Goal: Information Seeking & Learning: Check status

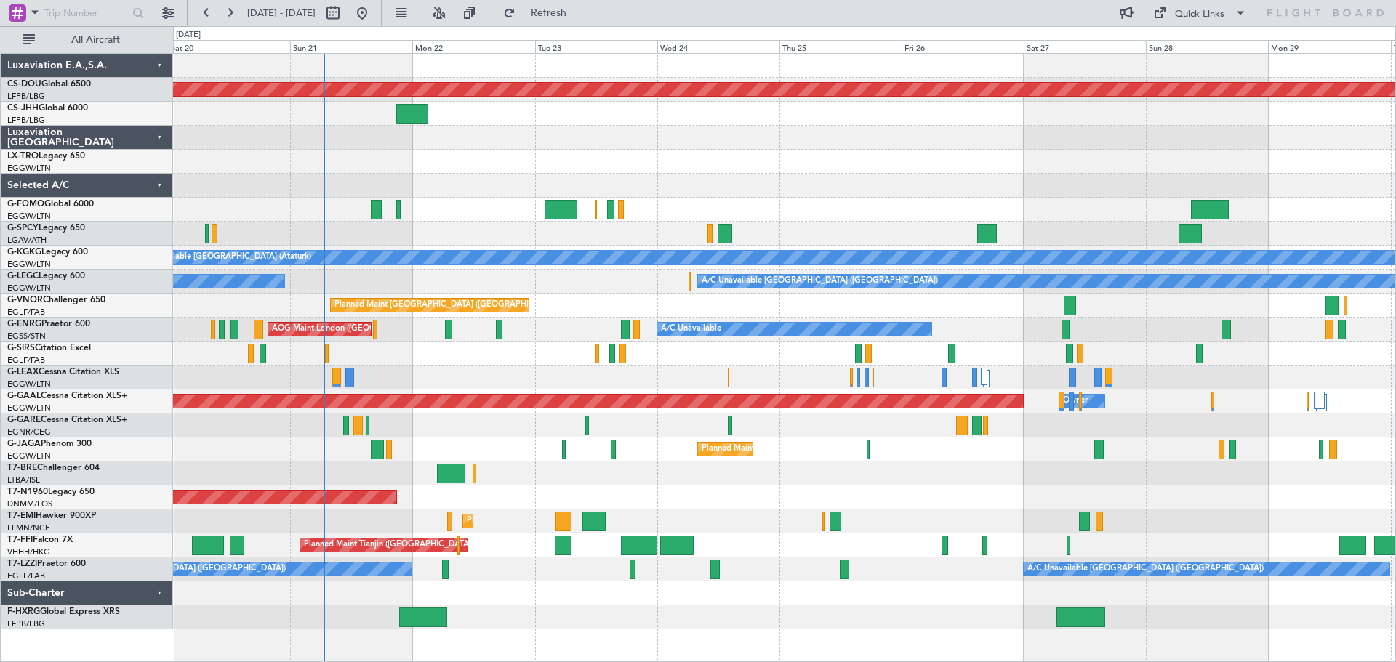
click at [1004, 145] on div at bounding box center [784, 138] width 1222 height 24
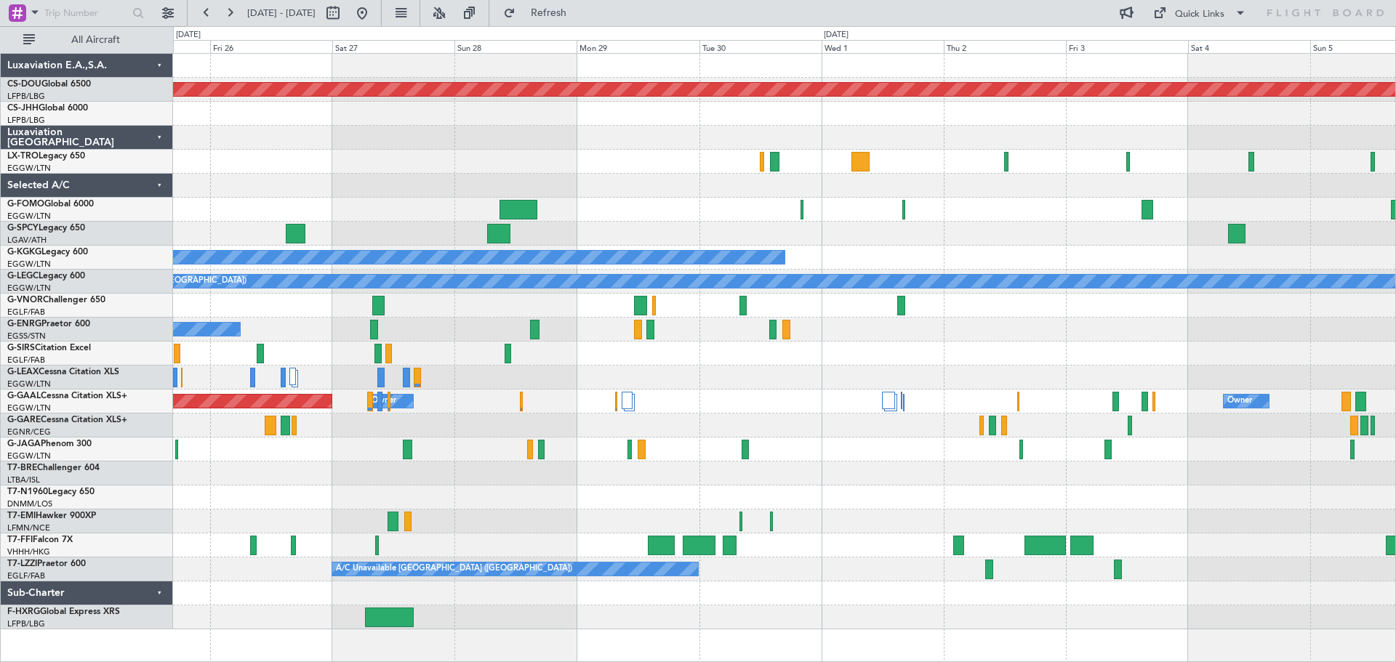
click at [513, 139] on div at bounding box center [784, 138] width 1222 height 24
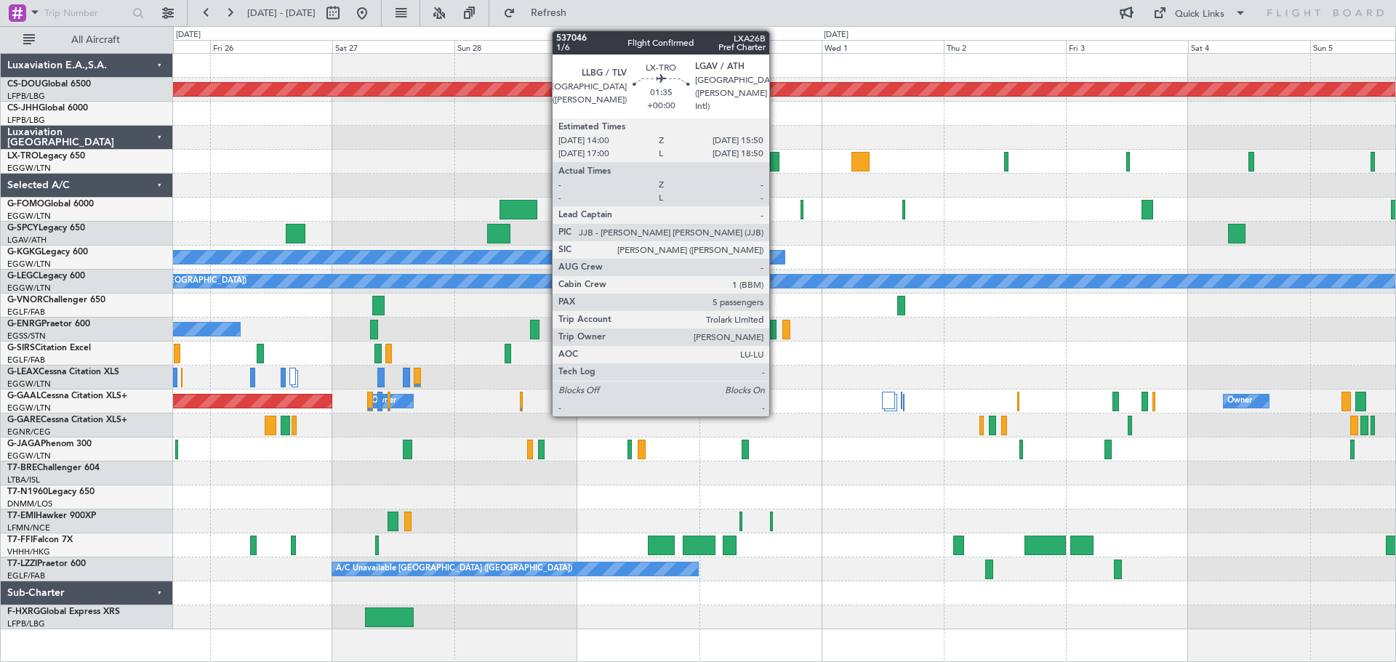
click at [776, 161] on div at bounding box center [774, 162] width 9 height 20
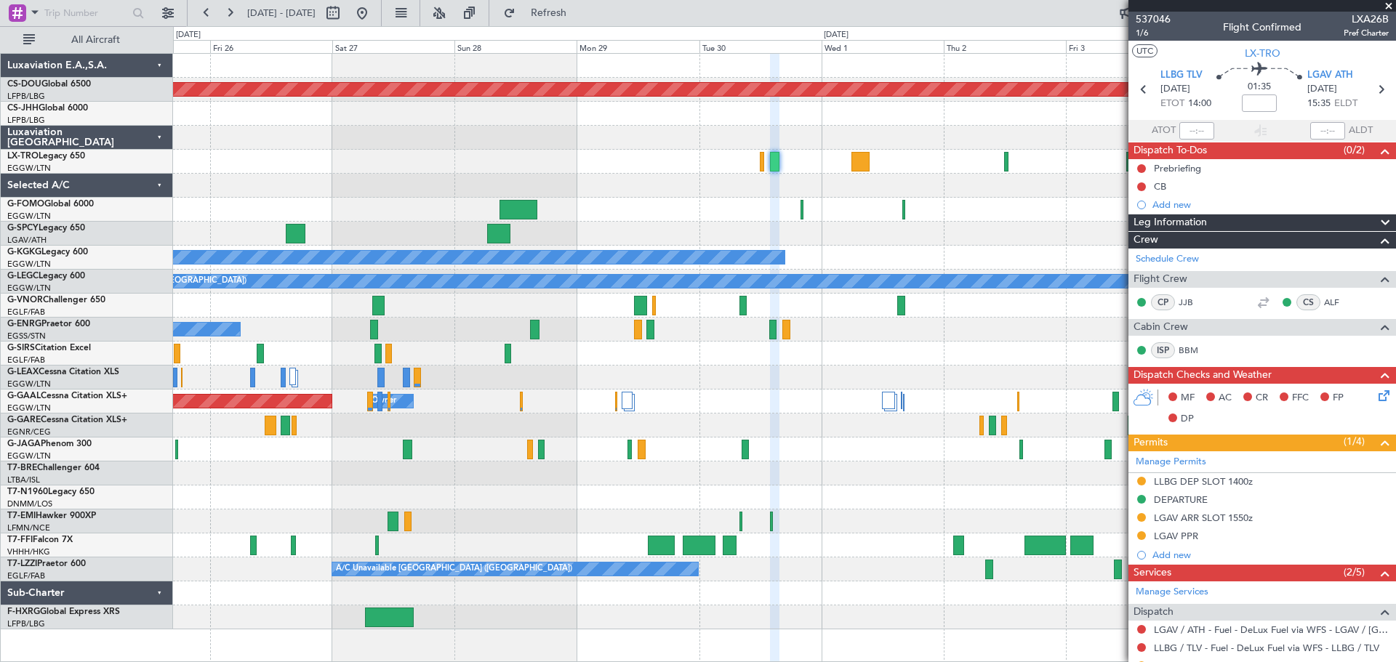
click at [1388, 5] on span at bounding box center [1388, 6] width 15 height 13
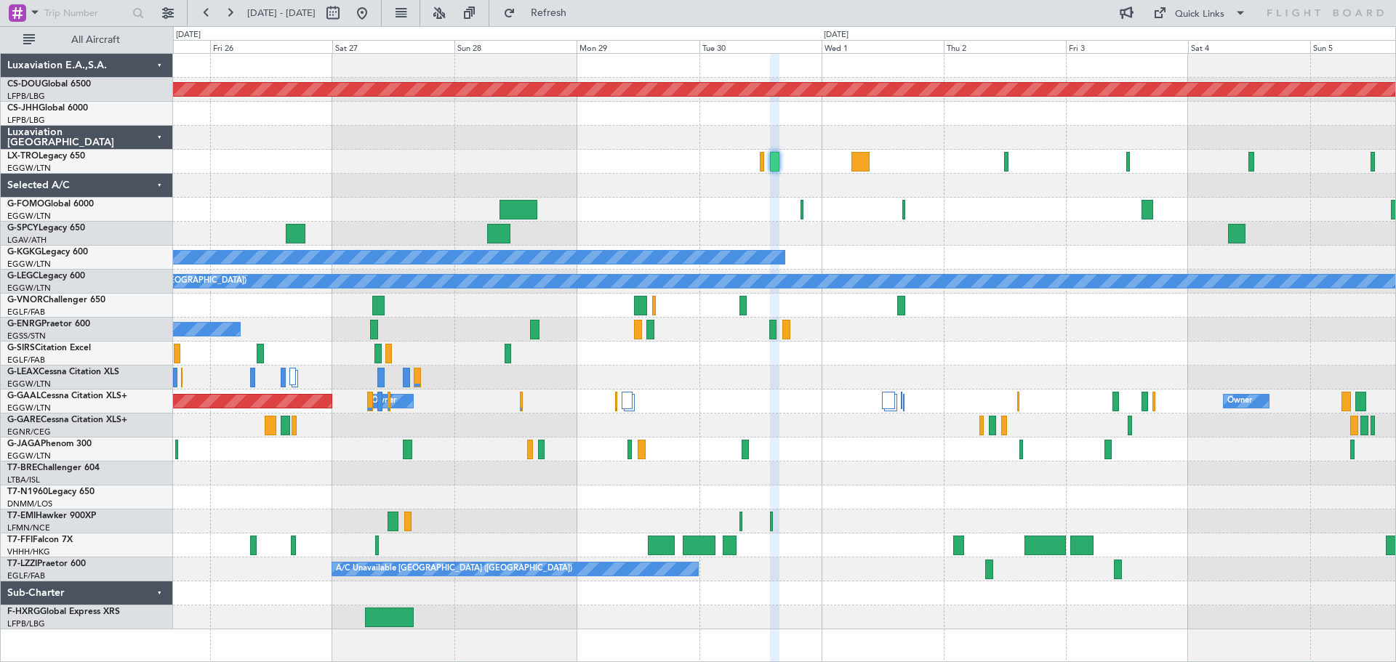
type input "0"
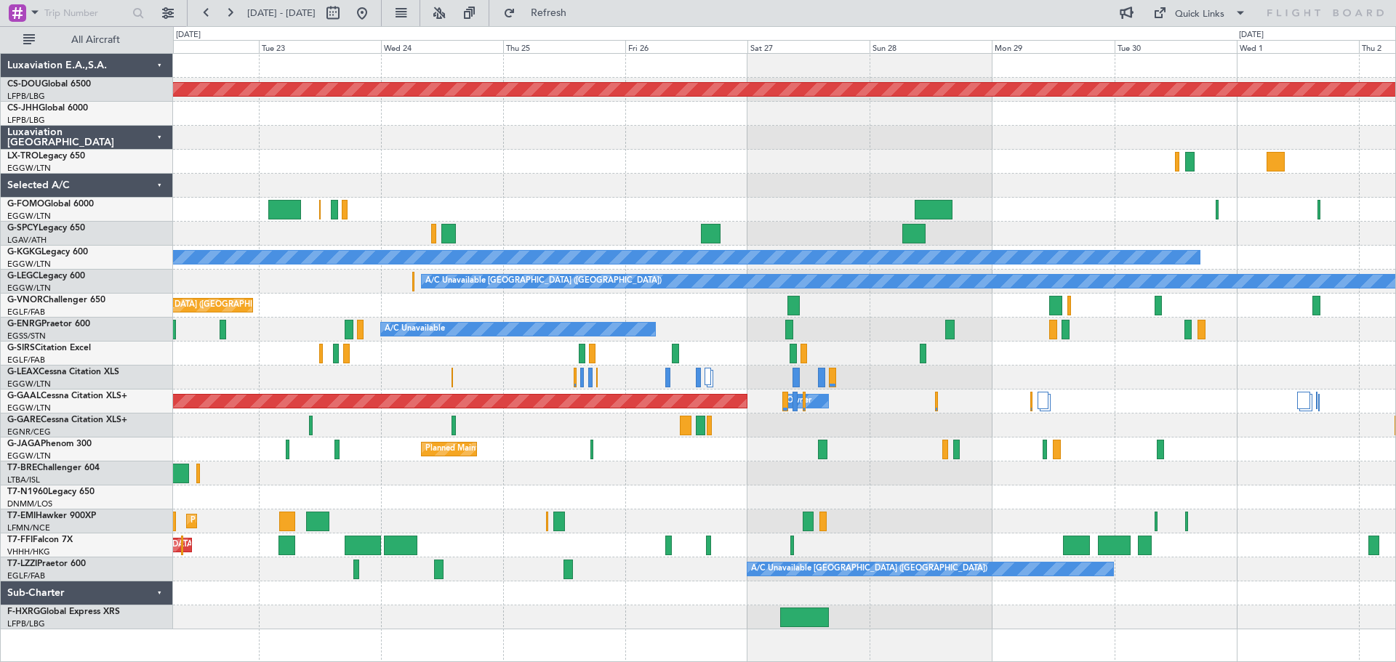
click at [927, 161] on div "Planned Maint London ([GEOGRAPHIC_DATA]) A/C Unavailable [GEOGRAPHIC_DATA] (Ata…" at bounding box center [784, 342] width 1222 height 576
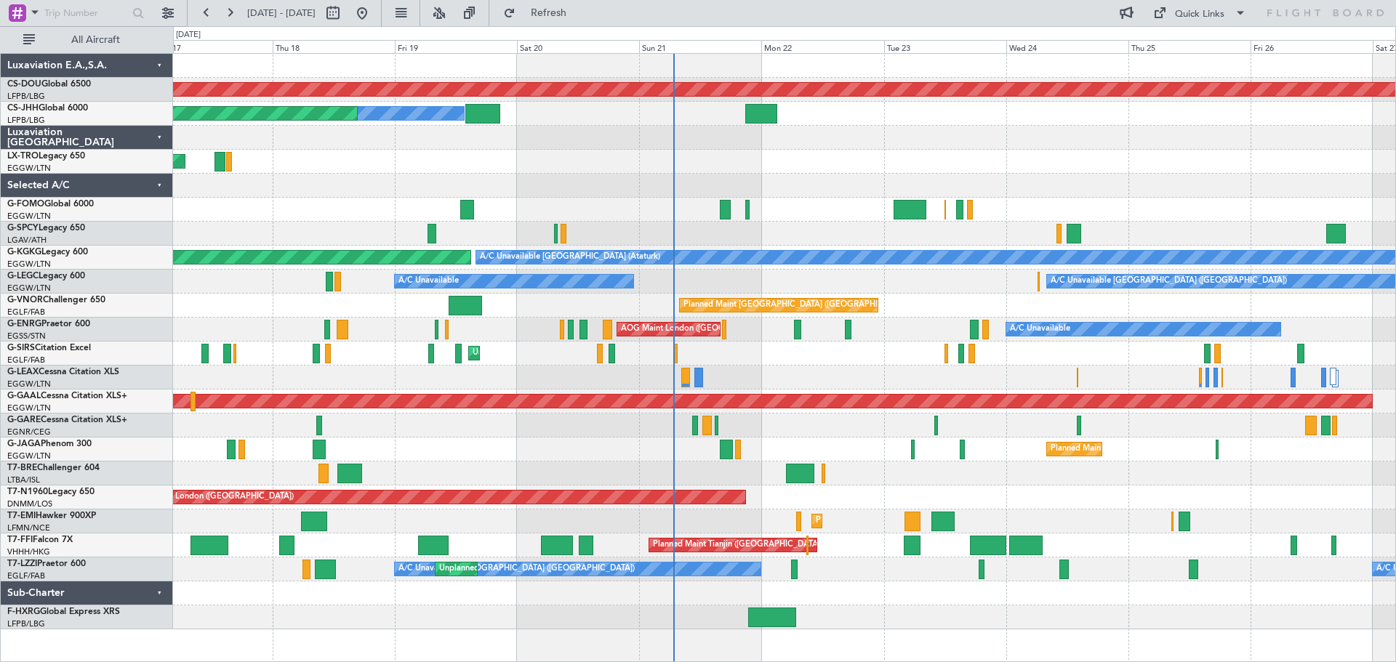
click at [1146, 173] on div "Planned Maint London ([GEOGRAPHIC_DATA]) Owner Planned Maint [GEOGRAPHIC_DATA] …" at bounding box center [784, 342] width 1222 height 576
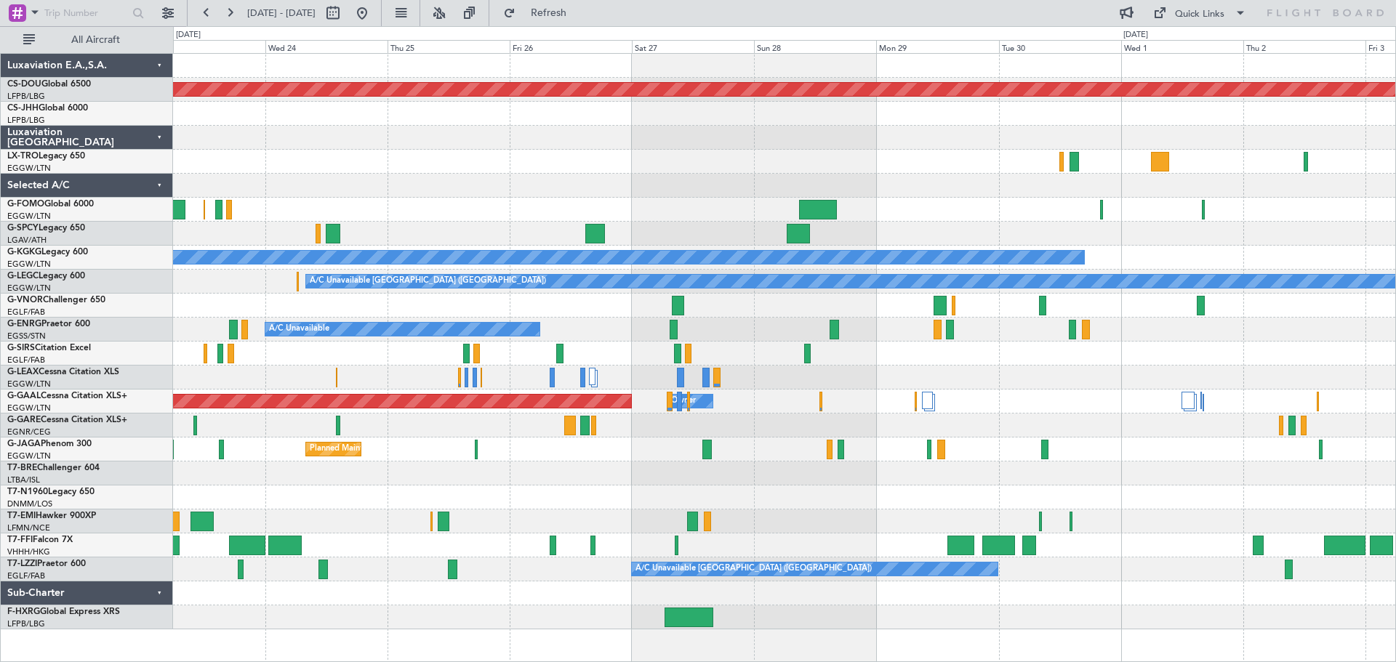
click at [360, 190] on div at bounding box center [784, 186] width 1222 height 24
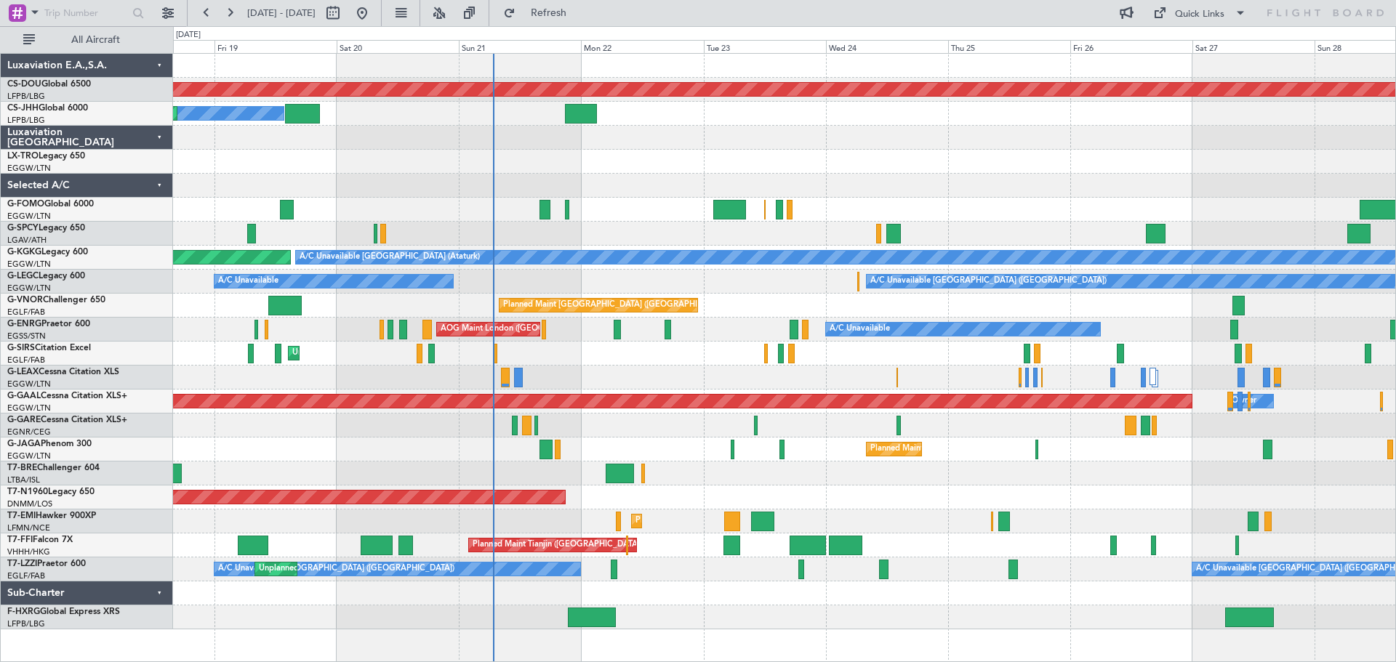
click at [1149, 164] on div "Planned Maint London ([GEOGRAPHIC_DATA]) Owner Planned Maint [GEOGRAPHIC_DATA] …" at bounding box center [784, 342] width 1222 height 576
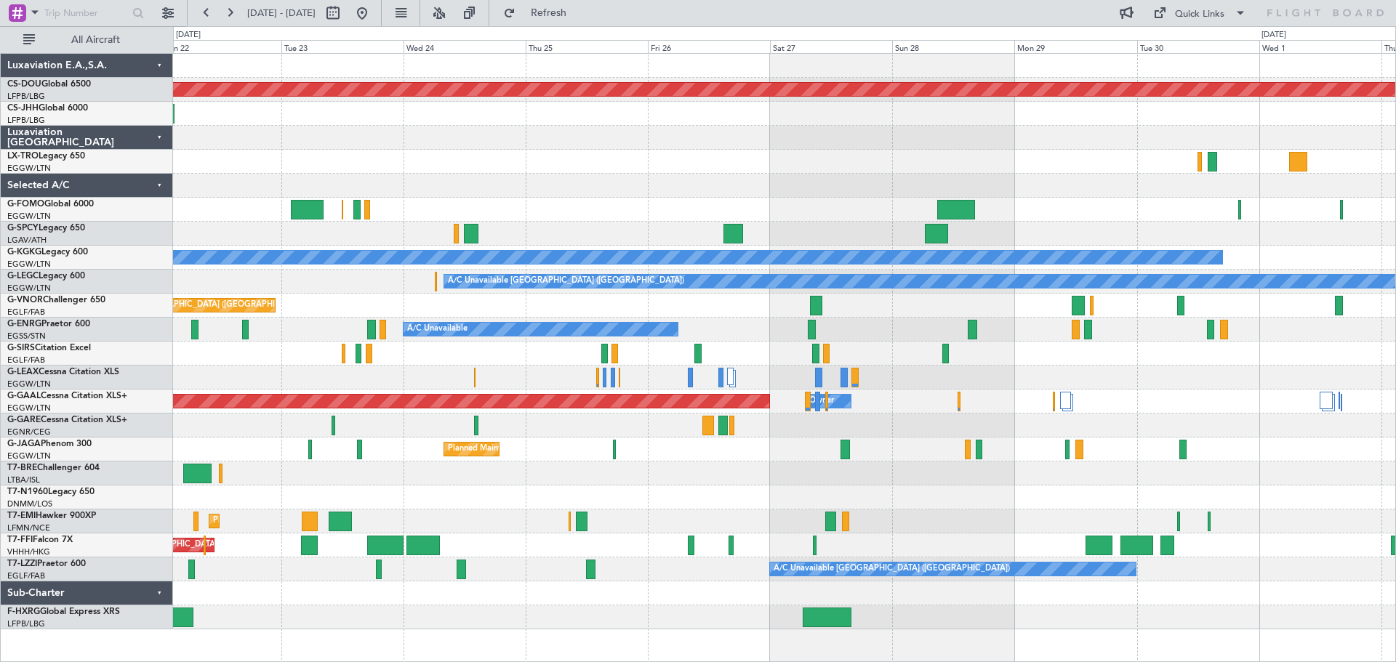
click at [564, 174] on div "Planned Maint London ([GEOGRAPHIC_DATA]) A/C Unavailable [GEOGRAPHIC_DATA] (Ata…" at bounding box center [784, 342] width 1222 height 576
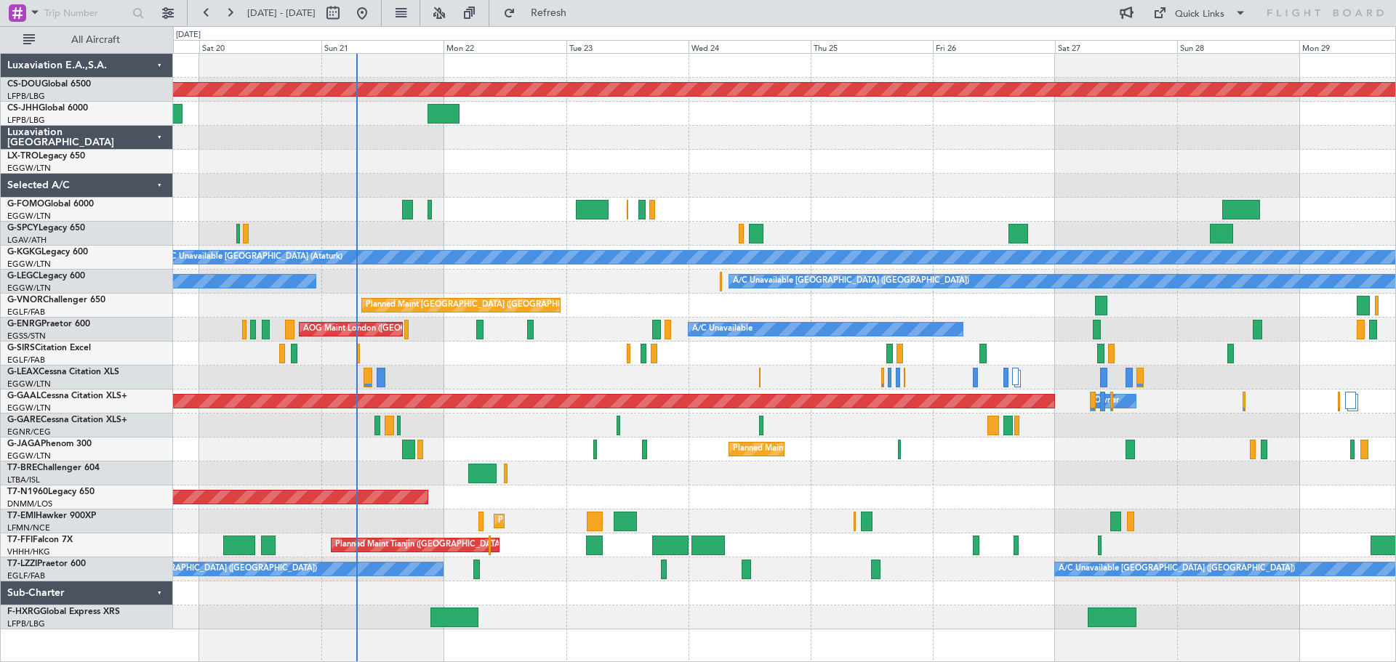
click at [1199, 165] on div "Unplanned Maint [GEOGRAPHIC_DATA] ([PERSON_NAME] Intl)" at bounding box center [784, 162] width 1222 height 24
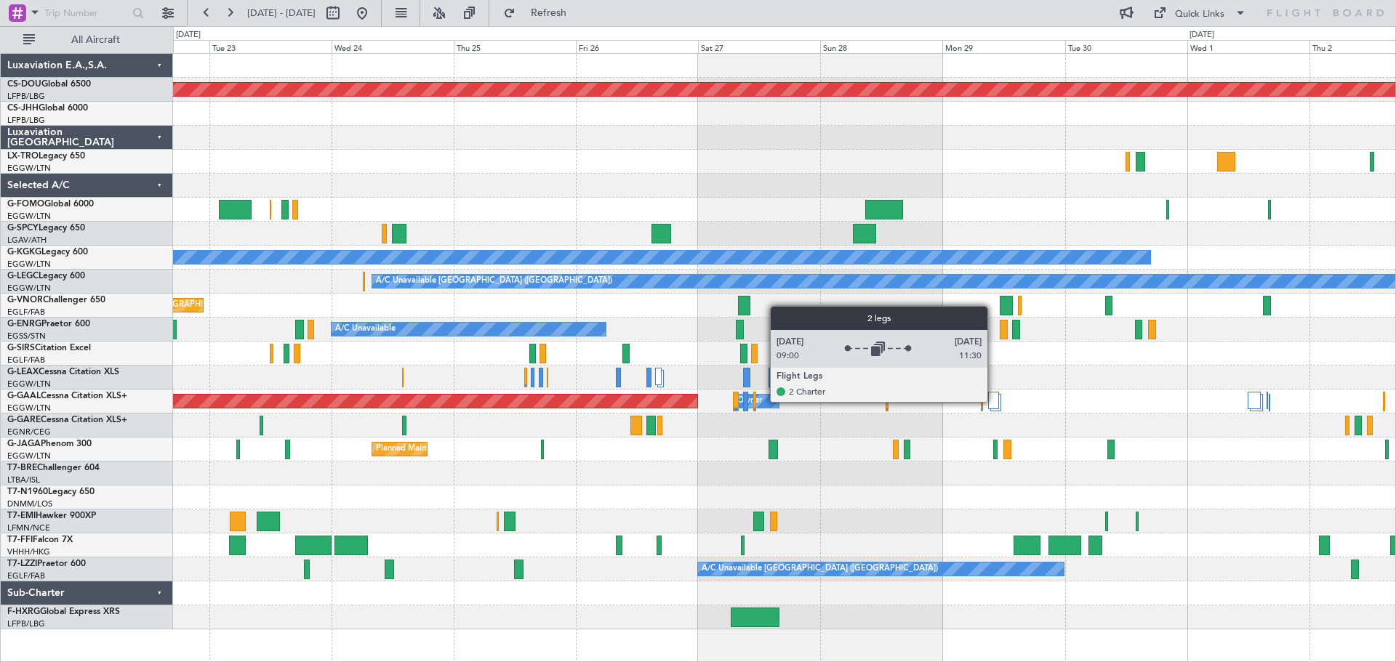
click at [994, 401] on div at bounding box center [993, 400] width 11 height 17
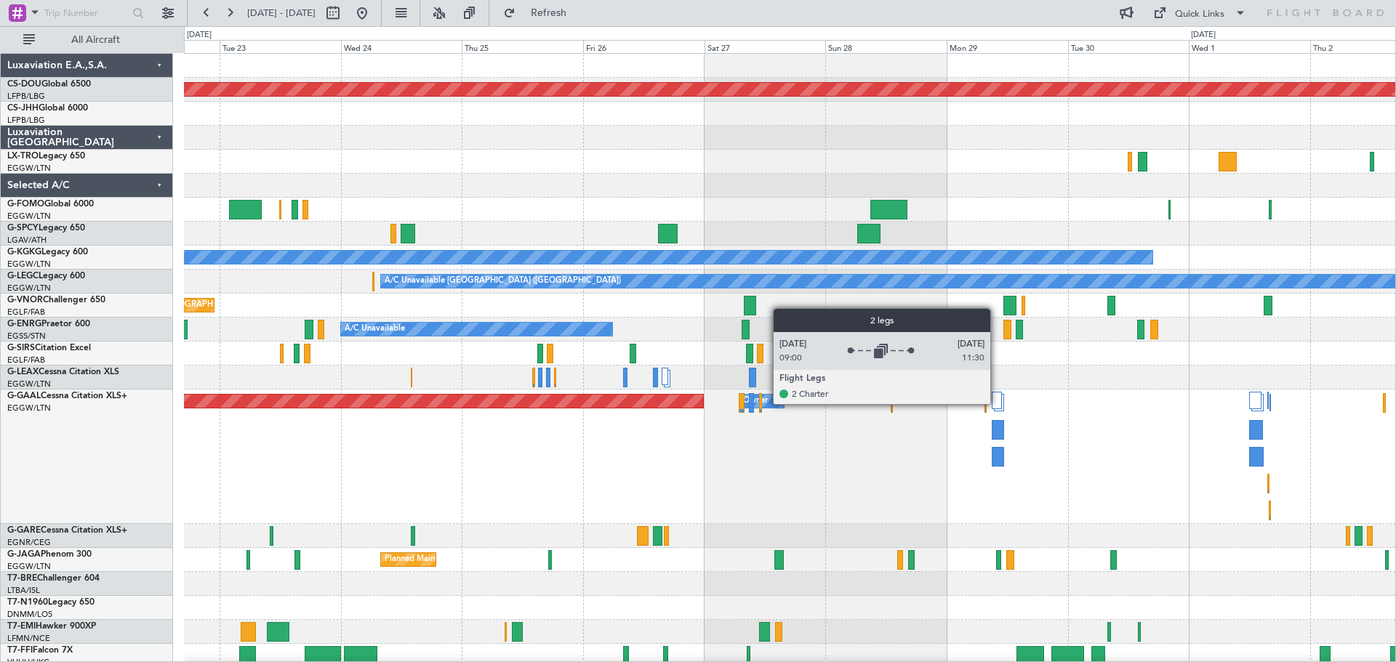
click at [997, 403] on div at bounding box center [997, 400] width 11 height 17
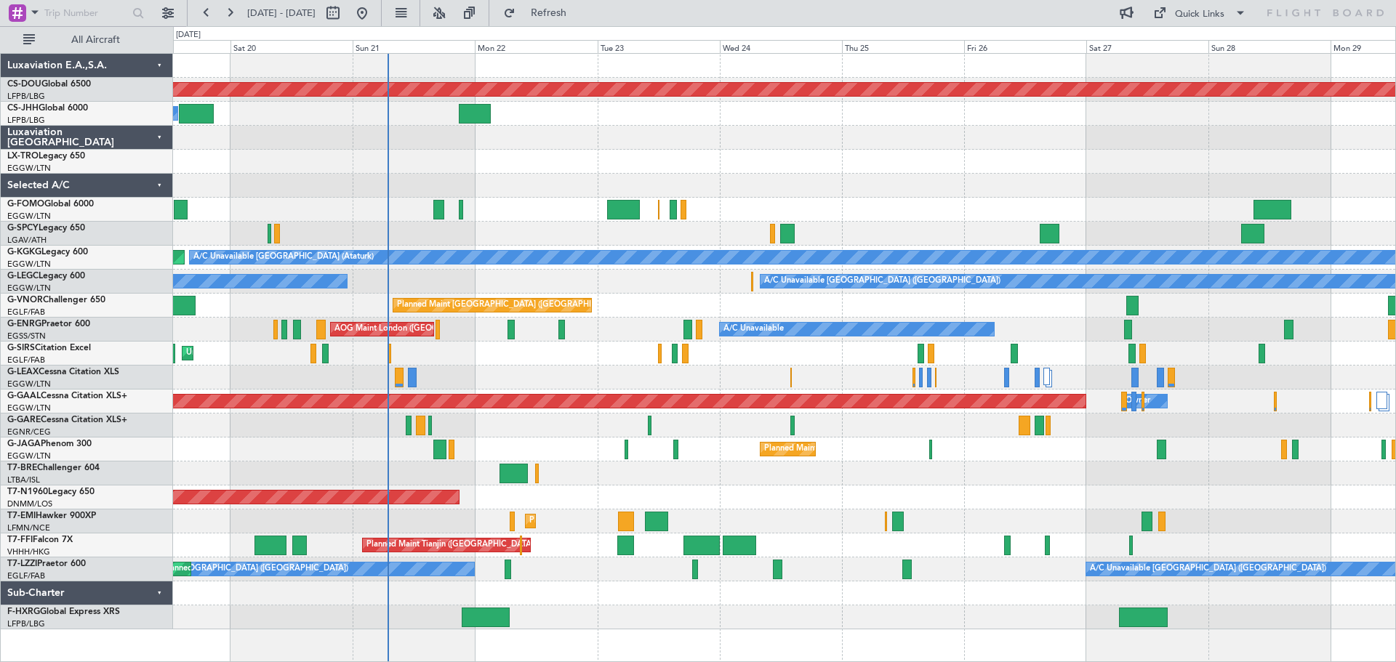
click at [807, 241] on div "Planned Maint London ([GEOGRAPHIC_DATA]) Owner Planned Maint [GEOGRAPHIC_DATA] …" at bounding box center [784, 342] width 1222 height 576
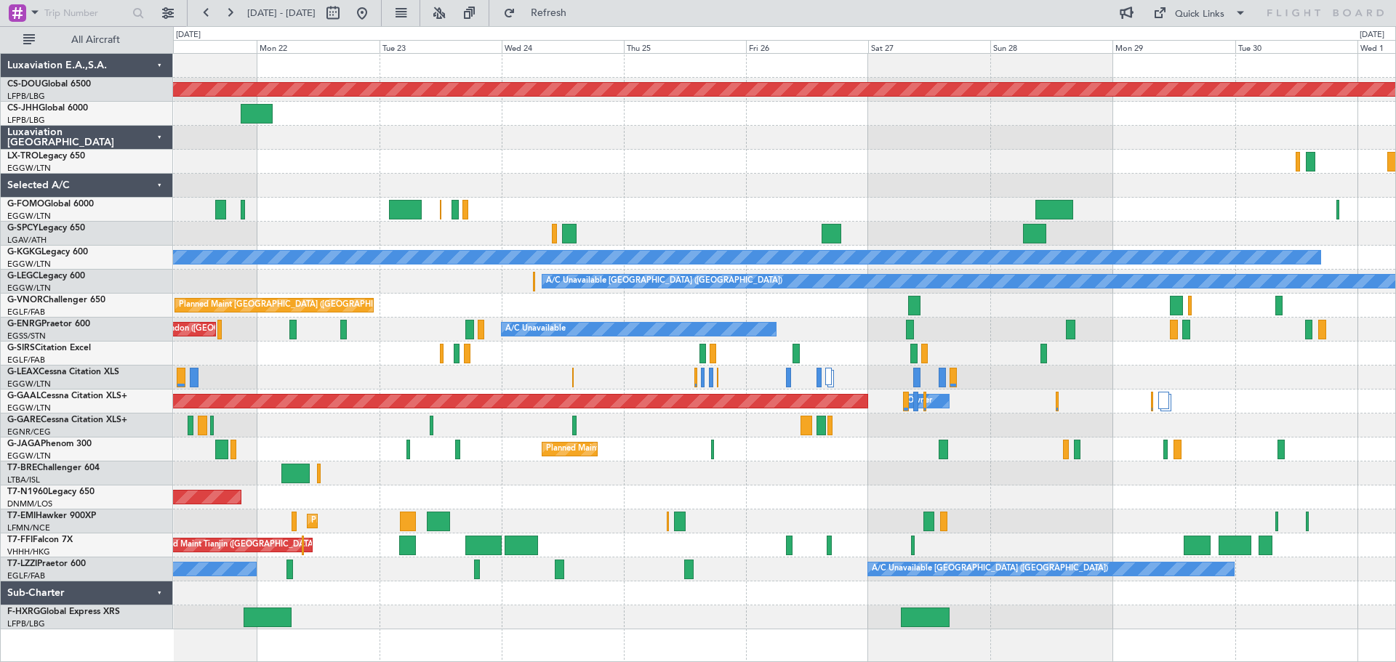
click at [502, 177] on div "Planned Maint London ([GEOGRAPHIC_DATA]) Owner A/C Unavailable [GEOGRAPHIC_DATA…" at bounding box center [784, 342] width 1222 height 576
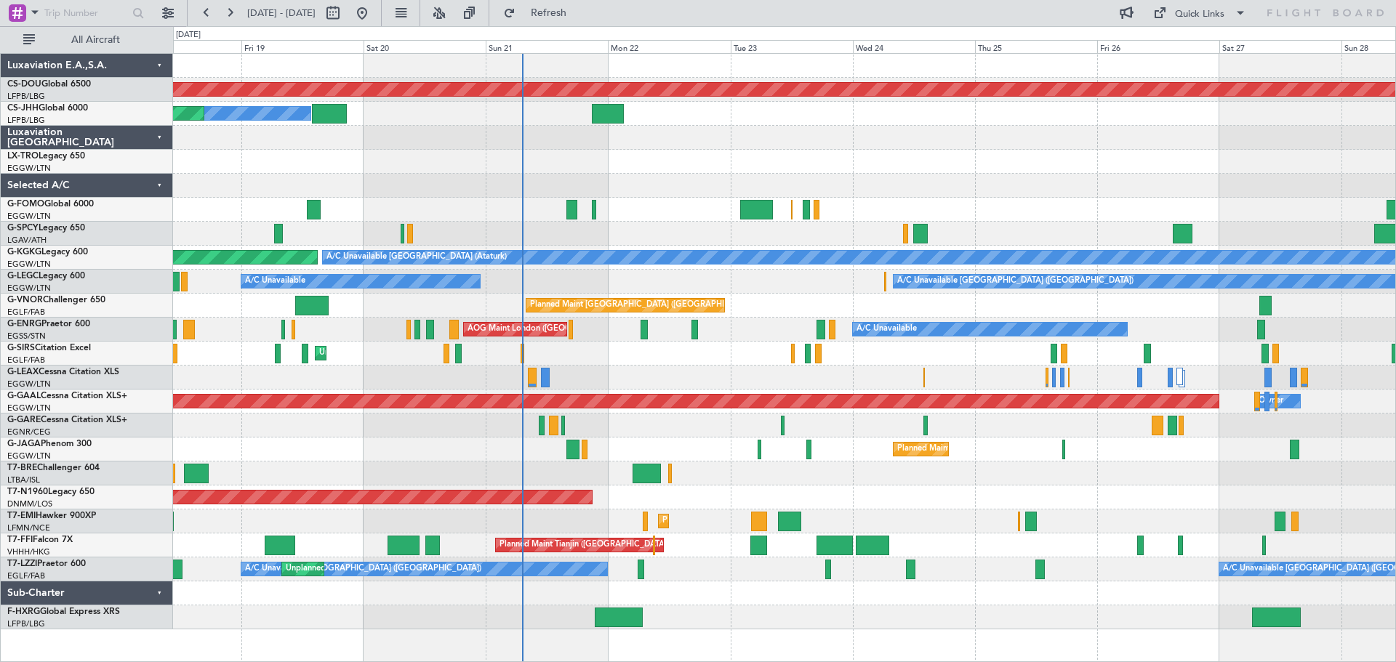
click at [1022, 450] on div "Planned Maint [GEOGRAPHIC_DATA] ([GEOGRAPHIC_DATA])" at bounding box center [784, 450] width 1222 height 24
